Goal: Task Accomplishment & Management: Use online tool/utility

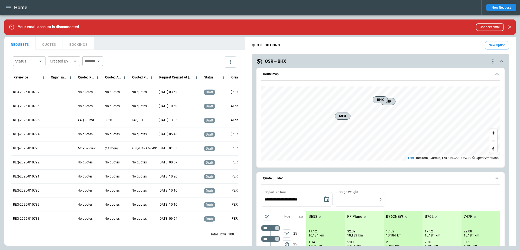
click at [6, 9] on icon "button" at bounding box center [8, 7] width 5 height 3
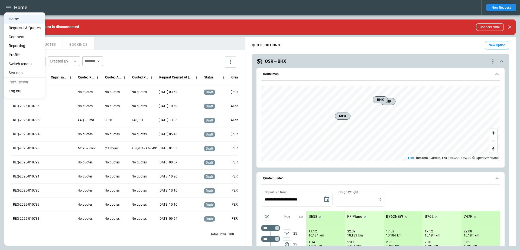
click at [22, 48] on li "Reporting" at bounding box center [24, 45] width 41 height 9
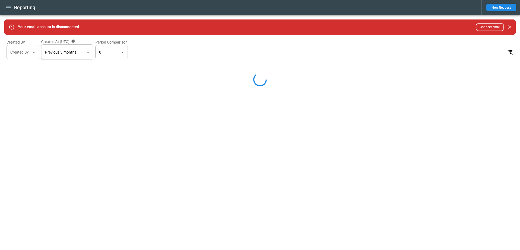
click at [508, 26] on icon "Close" at bounding box center [509, 26] width 5 height 5
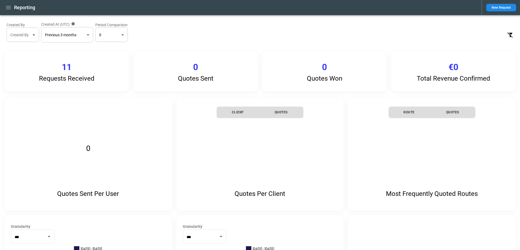
click at [13, 8] on button "button" at bounding box center [8, 7] width 9 height 9
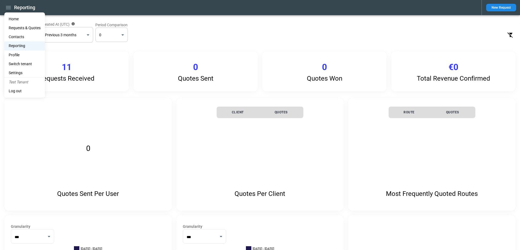
click at [13, 20] on li "Home" at bounding box center [24, 19] width 41 height 9
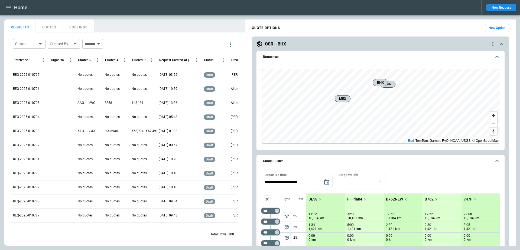
click at [31, 76] on p "REQ-2025-010797" at bounding box center [26, 75] width 27 height 5
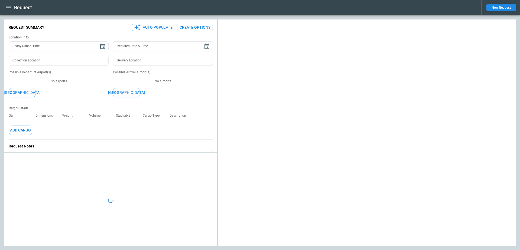
type textarea "*"
type input "**********"
type input "*******"
type input "***"
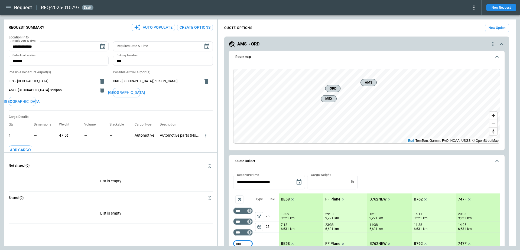
click at [492, 46] on icon "quote-option-actions" at bounding box center [493, 44] width 7 height 7
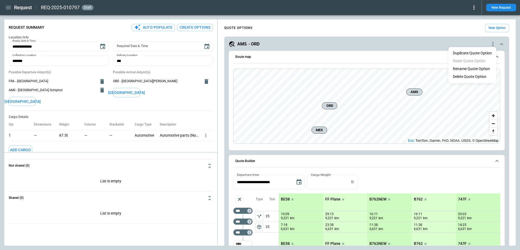
click at [492, 45] on div at bounding box center [260, 125] width 520 height 250
click at [475, 7] on icon at bounding box center [474, 7] width 7 height 7
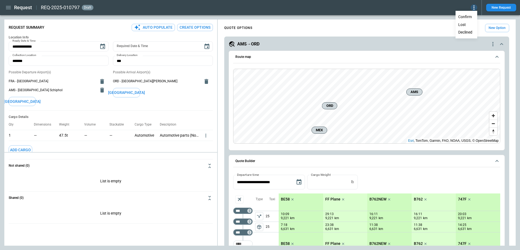
click at [468, 24] on button "Lost" at bounding box center [466, 25] width 21 height 8
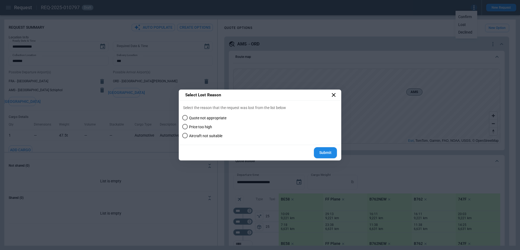
click at [211, 118] on span "Quote not appropriate" at bounding box center [207, 118] width 37 height 5
click at [209, 127] on span "Price too high" at bounding box center [200, 127] width 23 height 5
click at [210, 134] on span "Aircraft not suitable" at bounding box center [205, 136] width 33 height 5
click at [334, 94] on icon at bounding box center [334, 95] width 7 height 7
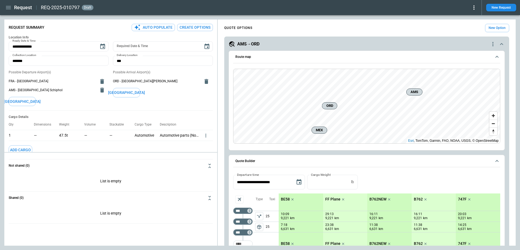
click at [473, 8] on icon at bounding box center [474, 7] width 7 height 7
click at [469, 31] on button "Declined" at bounding box center [466, 32] width 21 height 8
click at [467, 23] on button "Lost" at bounding box center [466, 25] width 21 height 8
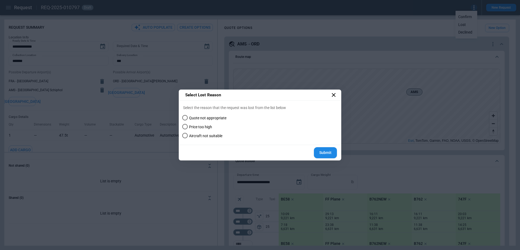
click at [336, 96] on icon at bounding box center [334, 95] width 7 height 7
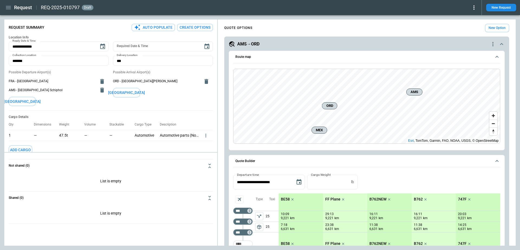
type textarea "*"
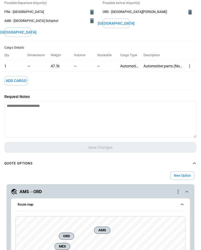
type textarea "*"
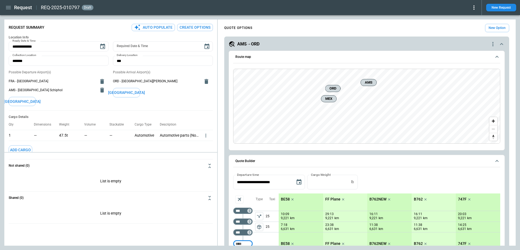
type textarea "*"
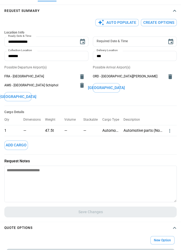
type textarea "*"
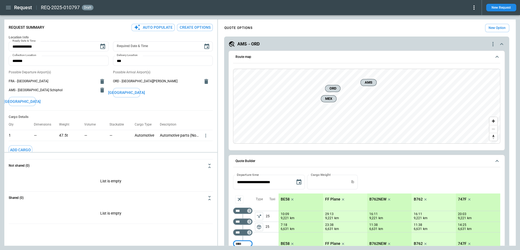
type textarea "*"
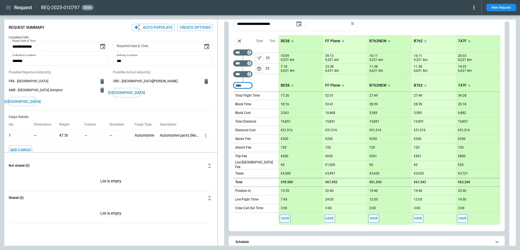
scroll to position [222, 0]
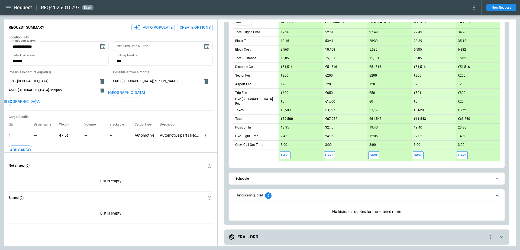
click at [119, 5] on div "REQ-2025-010797 draft" at bounding box center [259, 7] width 436 height 7
click at [225, 126] on div "**********" at bounding box center [366, 20] width 285 height 411
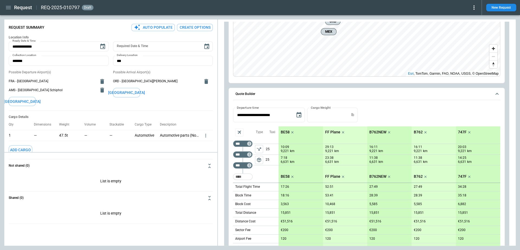
scroll to position [0, 0]
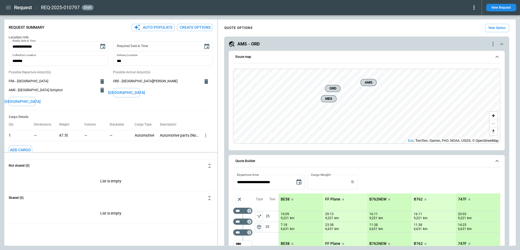
click at [260, 63] on button "Route map" at bounding box center [366, 57] width 267 height 12
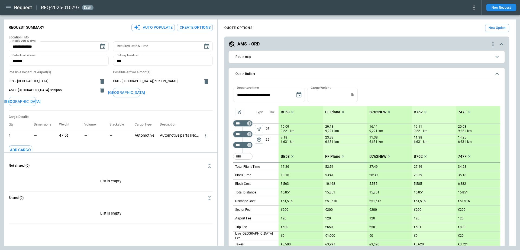
click at [264, 75] on span "Quote Builder" at bounding box center [363, 74] width 256 height 4
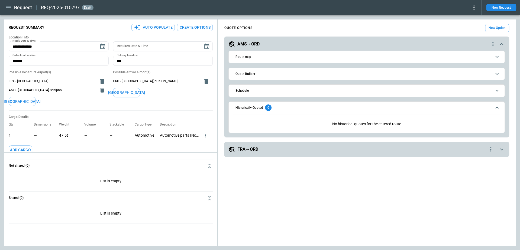
click at [287, 107] on span "Historically Quoted 0" at bounding box center [363, 108] width 256 height 7
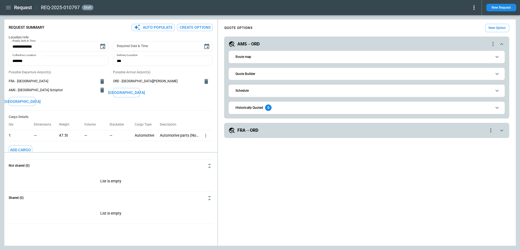
click at [284, 128] on div "FRA→ORD" at bounding box center [357, 130] width 259 height 7
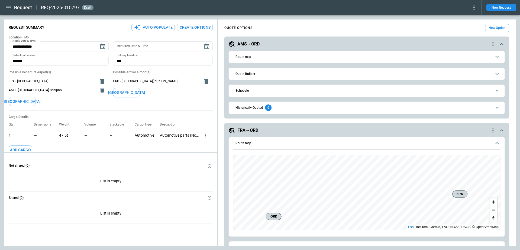
click at [283, 127] on div "FRA→ORD" at bounding box center [358, 130] width 261 height 7
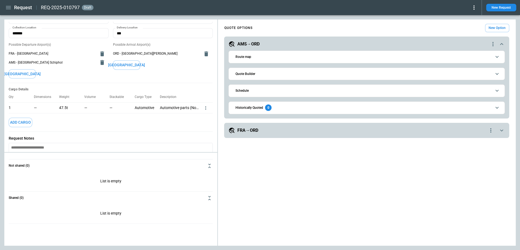
scroll to position [23, 0]
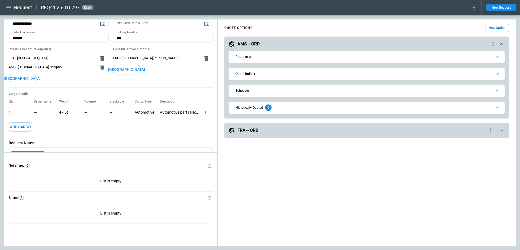
click at [293, 108] on span "Historically Quoted 0" at bounding box center [363, 108] width 256 height 7
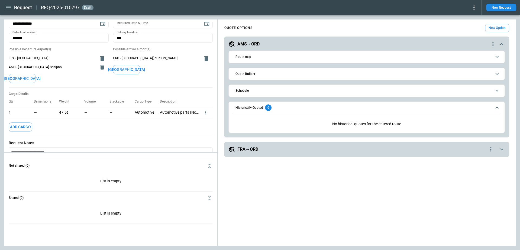
click at [293, 108] on span "Historically Quoted 0" at bounding box center [363, 108] width 256 height 7
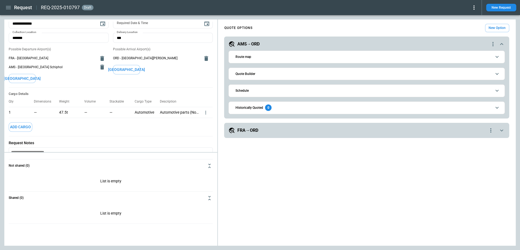
click at [296, 126] on div "**********" at bounding box center [366, 130] width 285 height 15
click at [295, 130] on div "FRA→ORD" at bounding box center [357, 130] width 259 height 7
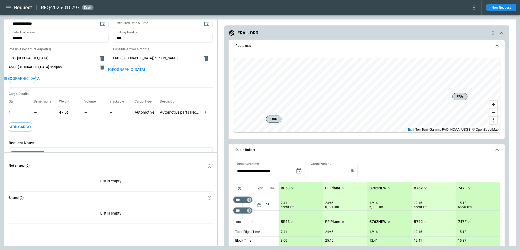
scroll to position [99, 0]
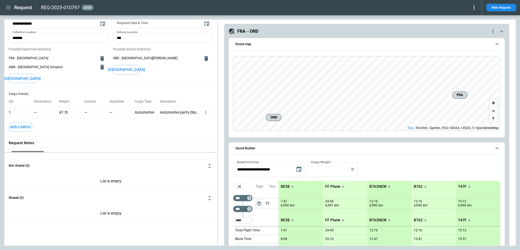
click at [291, 32] on div "FRA→ORD" at bounding box center [358, 31] width 261 height 7
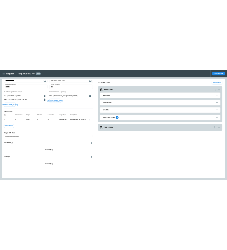
scroll to position [0, 0]
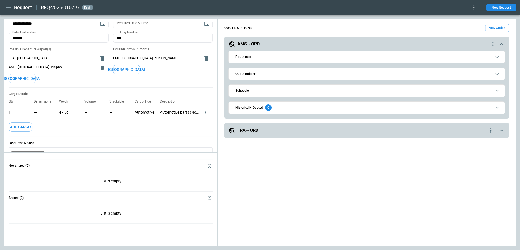
click at [491, 45] on icon "quote-option-actions" at bounding box center [493, 44] width 7 height 7
click at [492, 45] on div at bounding box center [260, 125] width 520 height 250
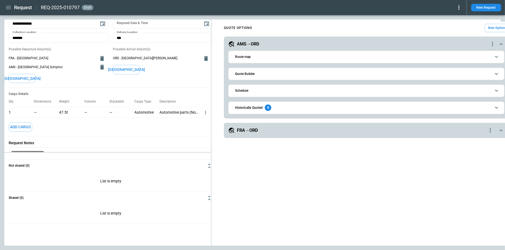
type textarea "*"
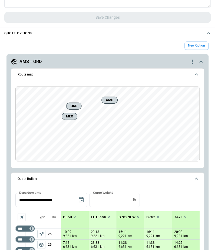
scroll to position [250, 0]
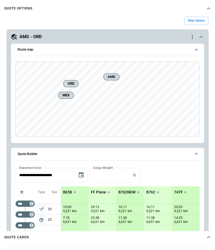
click at [201, 34] on icon "scrollable content" at bounding box center [201, 37] width 7 height 7
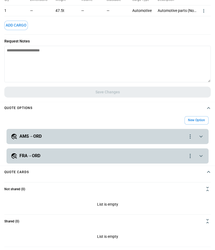
scroll to position [150, 0]
type textarea "*"
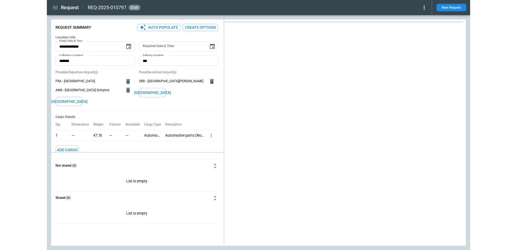
scroll to position [23, 0]
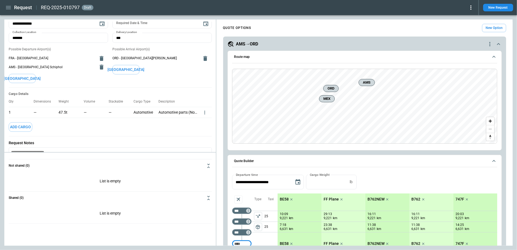
type textarea "*"
